Goal: Information Seeking & Learning: Understand process/instructions

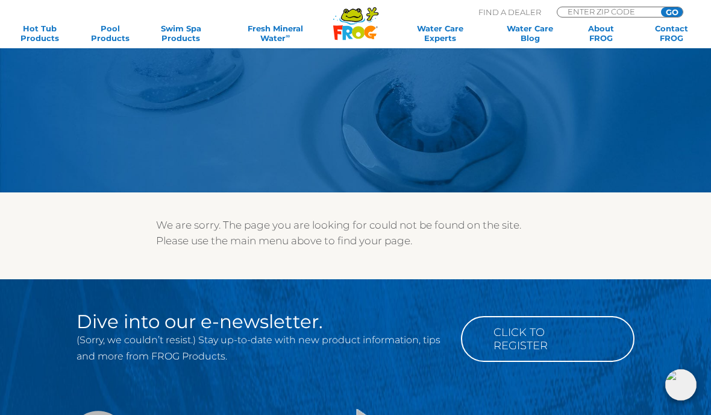
scroll to position [124, 0]
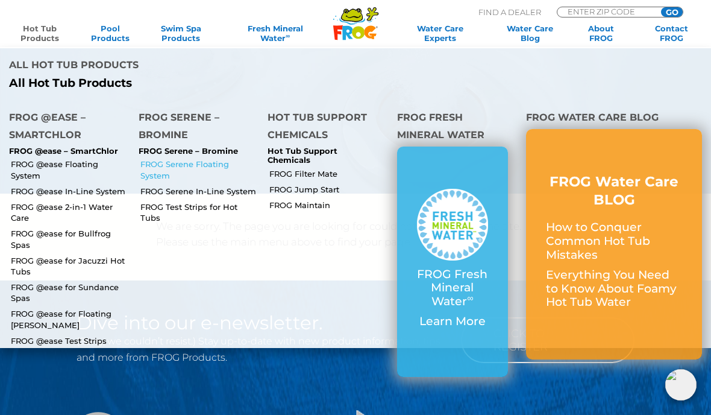
click at [190, 159] on link "FROG Serene Floating System" at bounding box center [199, 170] width 119 height 22
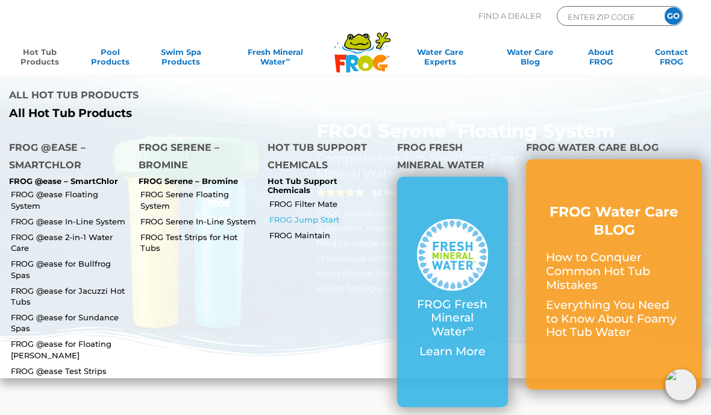
click at [319, 214] on link "FROG Jump Start" at bounding box center [328, 219] width 119 height 11
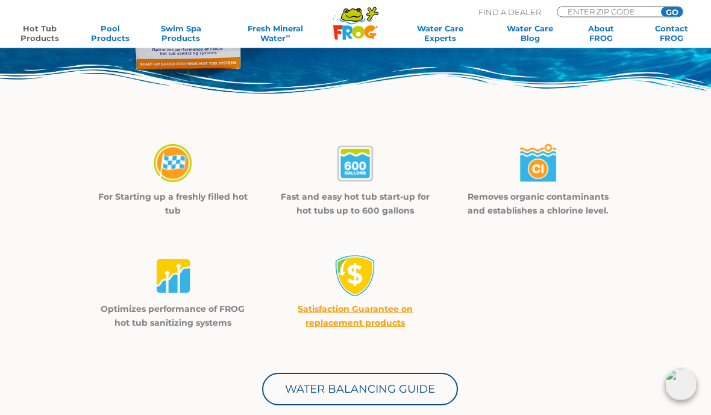
scroll to position [264, 0]
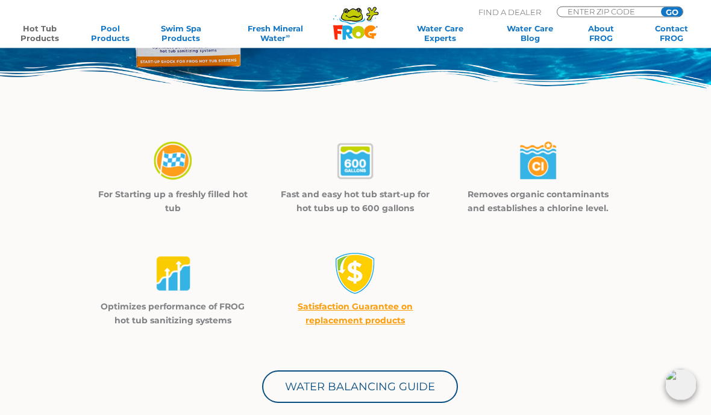
click at [179, 166] on img at bounding box center [173, 161] width 42 height 43
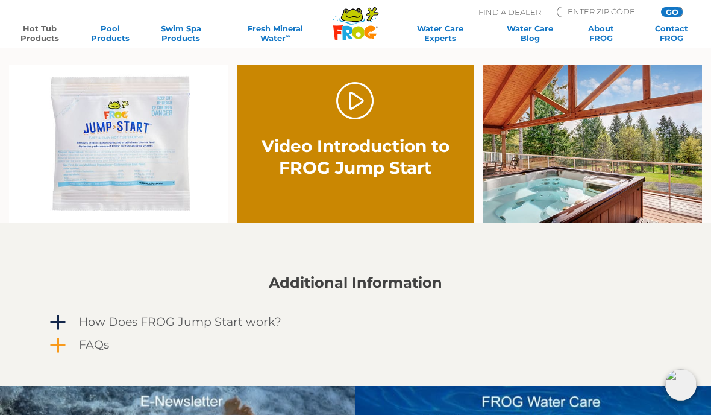
scroll to position [646, 0]
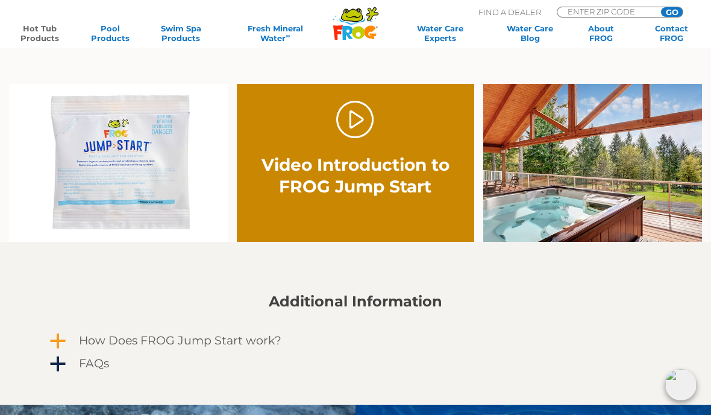
click at [251, 342] on h4 "How Does FROG Jump Start work?" at bounding box center [180, 340] width 203 height 13
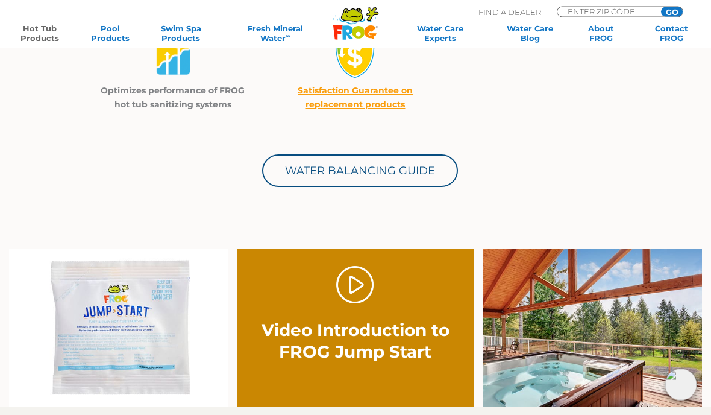
scroll to position [471, 0]
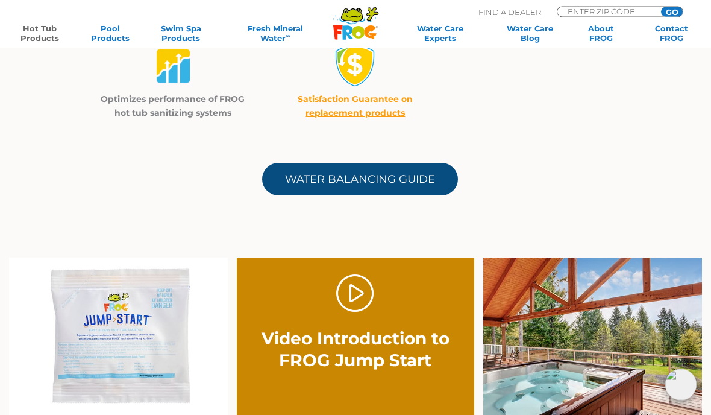
click at [386, 181] on link "Water Balancing Guide" at bounding box center [360, 179] width 196 height 33
